Goal: Task Accomplishment & Management: Complete application form

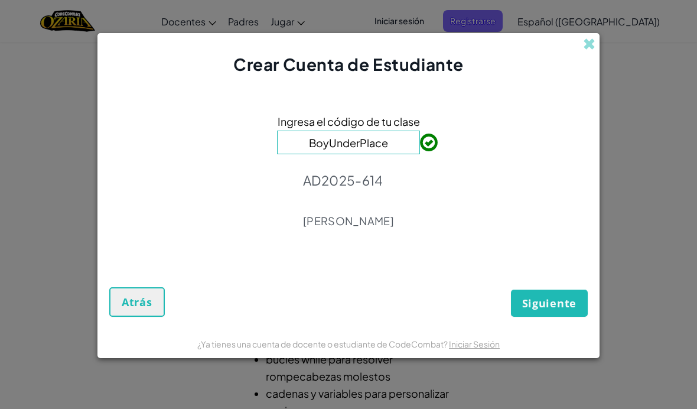
click at [529, 305] on span "Siguiente" at bounding box center [549, 303] width 54 height 14
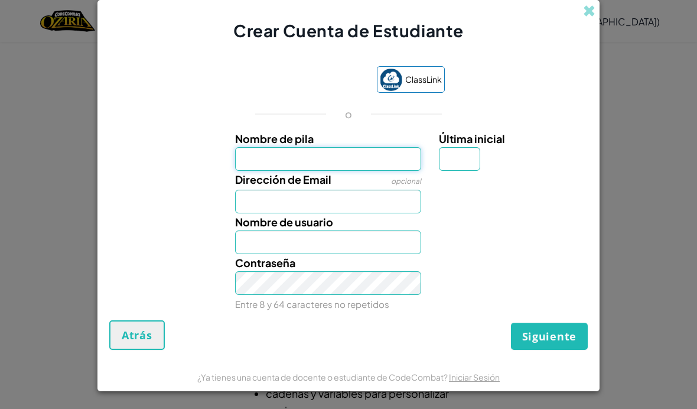
click at [377, 164] on input "Nombre de pila" at bounding box center [328, 159] width 187 height 24
type input "[PERSON_NAME]"
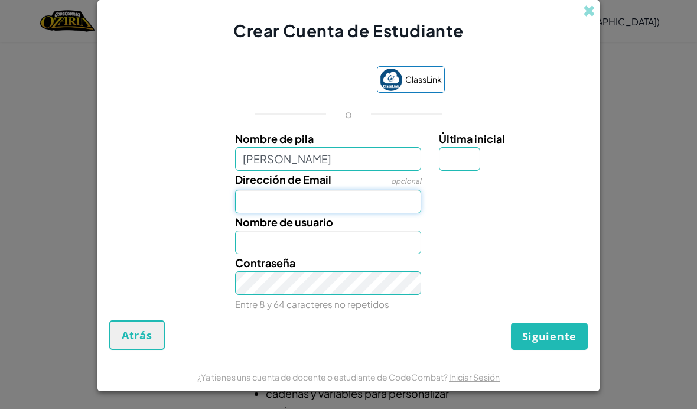
type input "[PERSON_NAME]"
click at [351, 210] on input "Dirección de Email" at bounding box center [328, 202] width 187 height 24
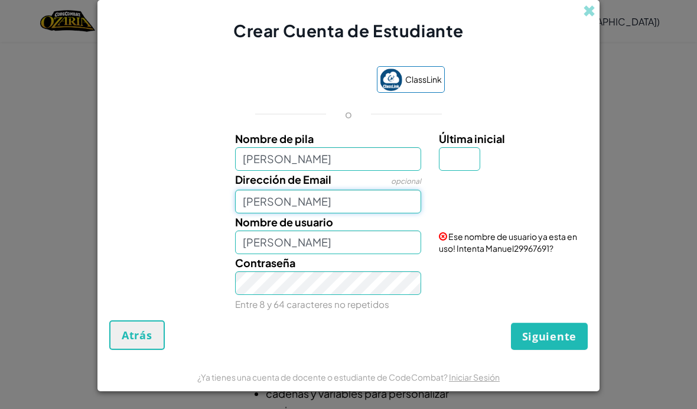
scroll to position [4, 0]
type input "[PERSON_NAME]"
click at [141, 329] on span "Atrás" at bounding box center [137, 335] width 31 height 14
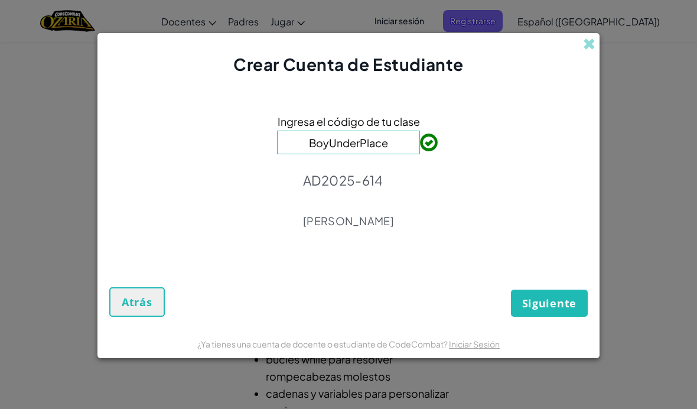
click at [239, 272] on div "Siguiente Atrás" at bounding box center [348, 289] width 478 height 55
click at [514, 296] on button "Siguiente" at bounding box center [549, 302] width 77 height 27
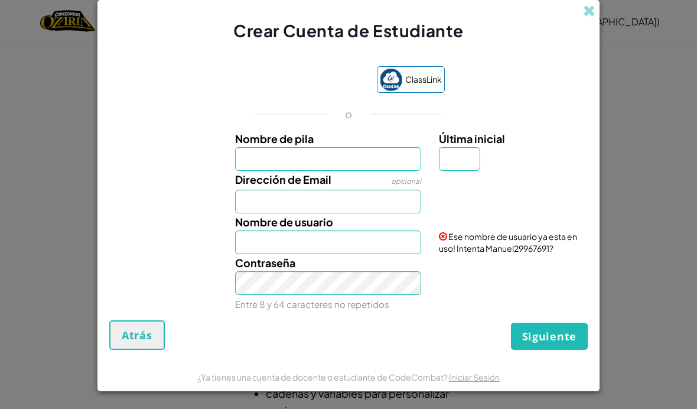
click at [332, 87] on div "Acceder con Google. Se abre en una pestaña nueva" at bounding box center [308, 81] width 113 height 26
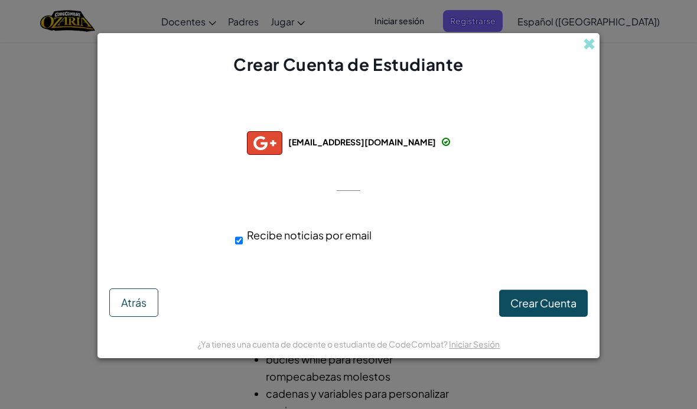
click at [528, 301] on span "Crear Cuenta" at bounding box center [543, 303] width 66 height 14
click at [525, 309] on button "Crear Cuenta" at bounding box center [543, 302] width 89 height 27
click at [570, 306] on button "Crear Cuenta" at bounding box center [543, 302] width 89 height 27
click at [562, 307] on button "Crear Cuenta" at bounding box center [543, 302] width 89 height 27
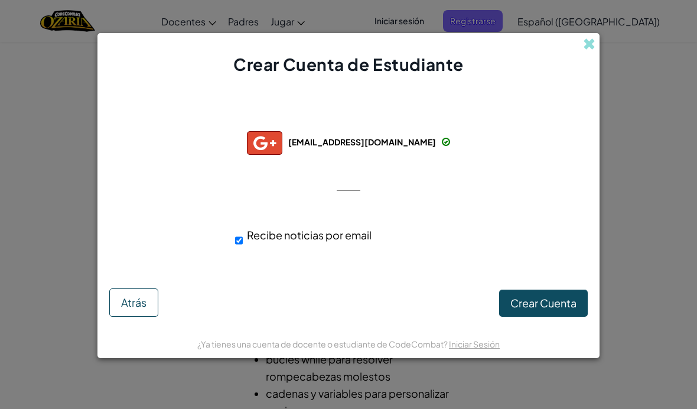
click at [114, 302] on button "Atrás" at bounding box center [133, 302] width 49 height 28
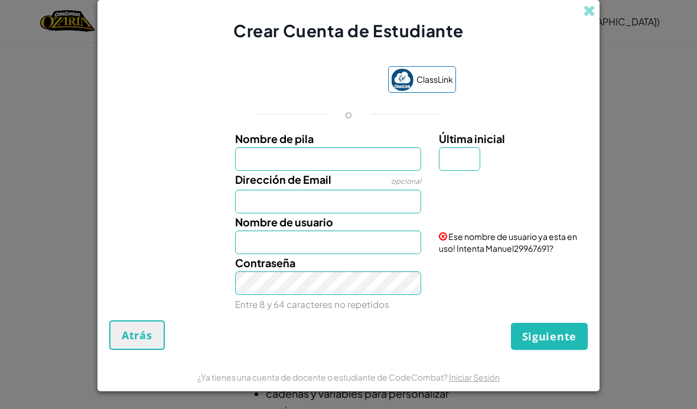
click at [364, 89] on div "Acceder con Google. Se abre en una pestaña nueva" at bounding box center [308, 81] width 135 height 26
